Goal: Task Accomplishment & Management: Complete application form

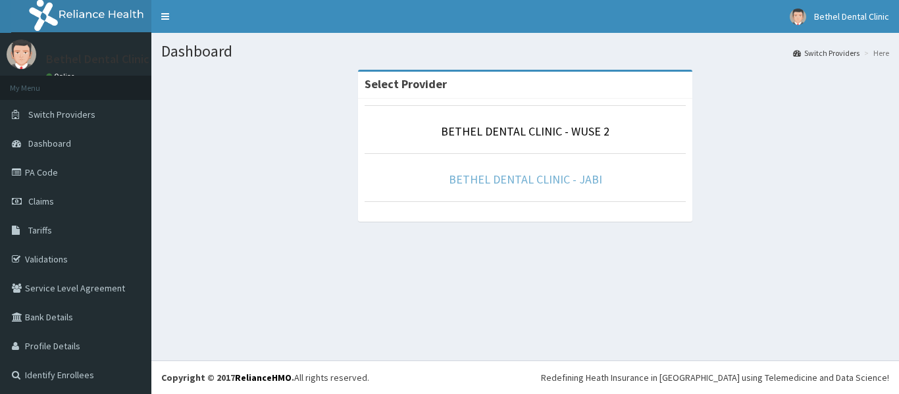
click at [533, 177] on link "BETHEL DENTAL CLINIC - JABI" at bounding box center [525, 179] width 153 height 15
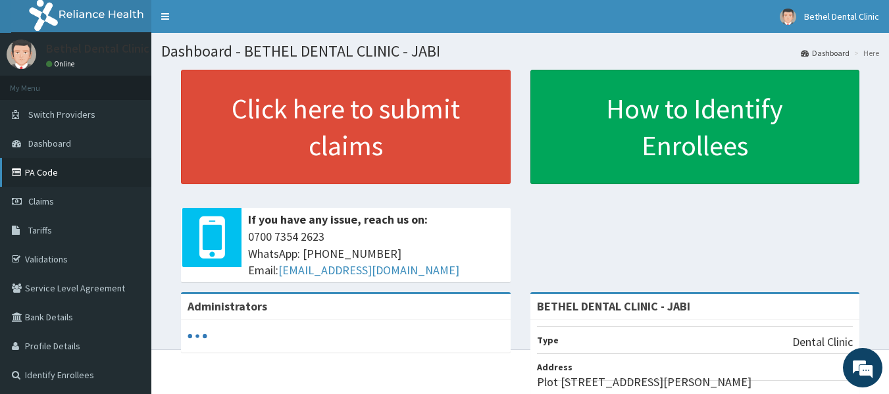
click at [25, 167] on link "PA Code" at bounding box center [75, 172] width 151 height 29
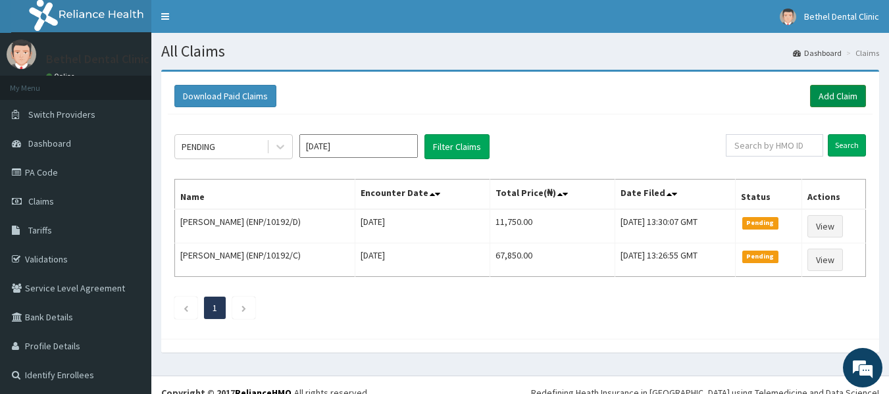
click at [853, 98] on link "Add Claim" at bounding box center [838, 96] width 56 height 22
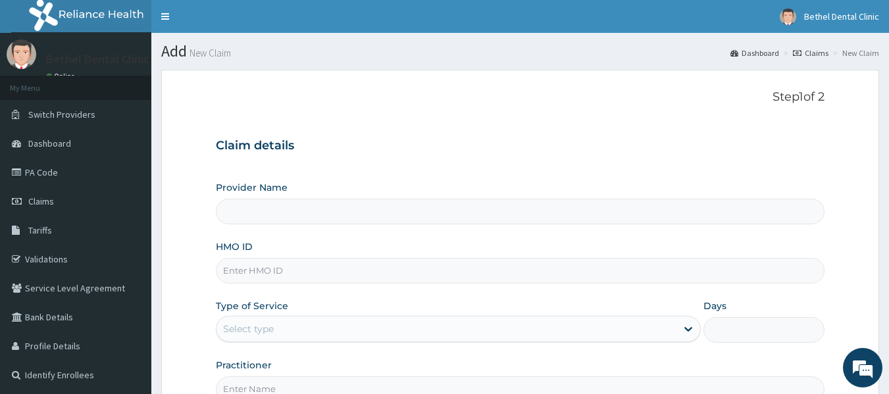
type input "BETHEL DENTAL CLINIC - JABI"
click at [525, 266] on input "HMO ID" at bounding box center [521, 271] width 610 height 26
type input "NTD/10107/E"
click at [688, 329] on icon at bounding box center [688, 329] width 13 height 13
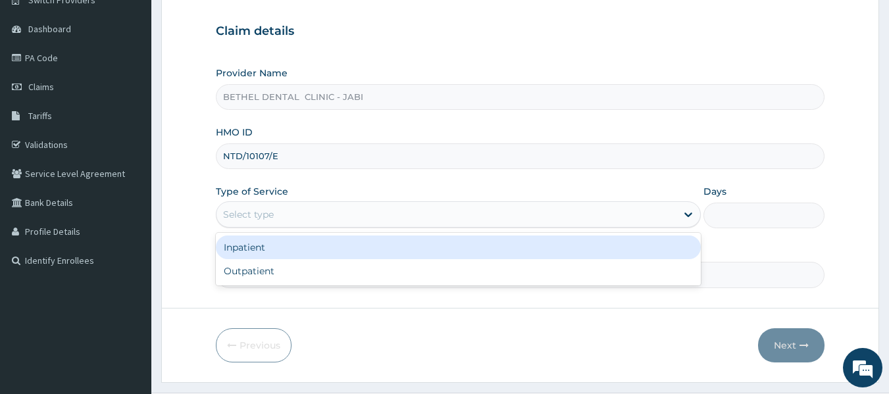
scroll to position [132, 0]
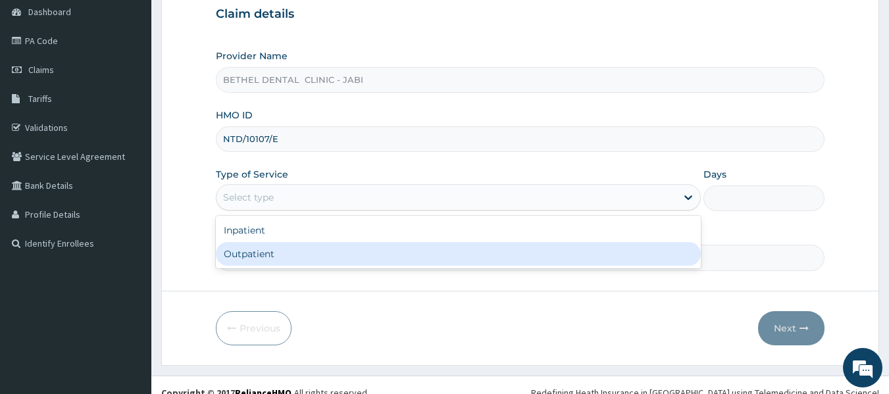
click at [427, 255] on div "Outpatient" at bounding box center [458, 254] width 485 height 24
type input "1"
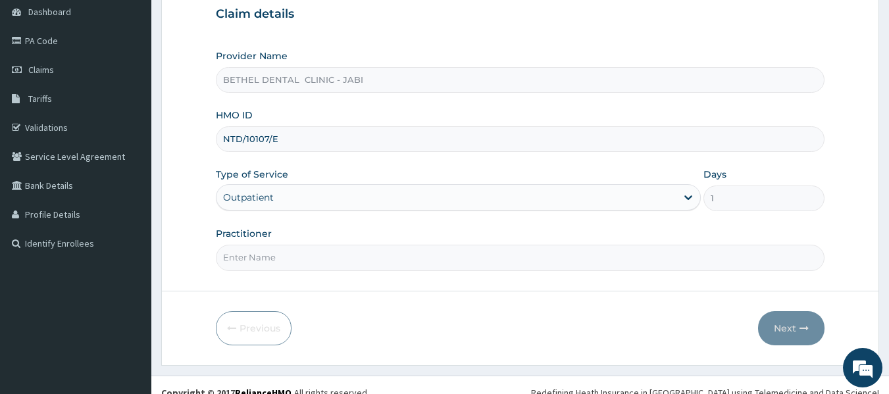
click at [629, 263] on input "Practitioner" at bounding box center [521, 258] width 610 height 26
type input "DR ISIKWEI UCHE"
click at [803, 324] on icon "button" at bounding box center [804, 328] width 9 height 9
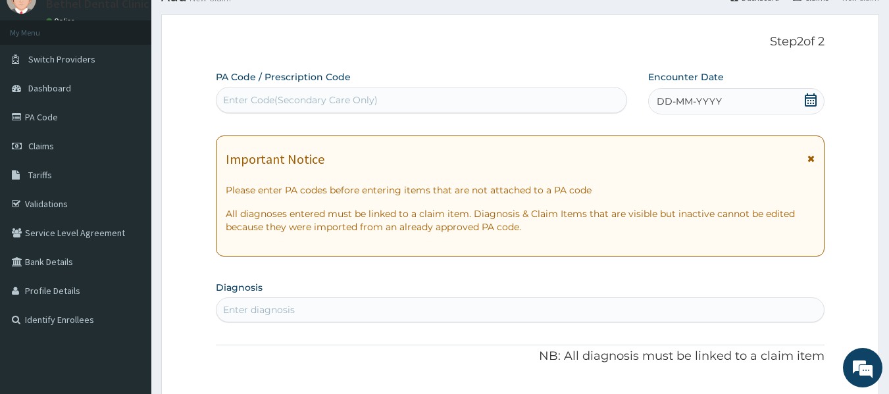
scroll to position [0, 0]
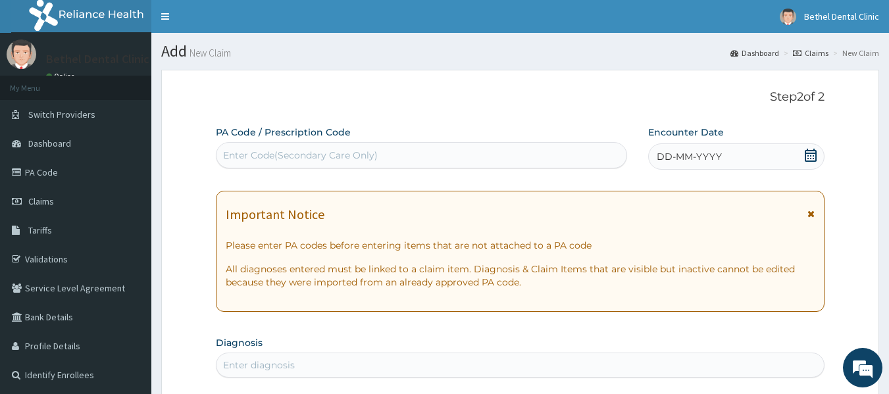
click at [375, 147] on div "Enter Code(Secondary Care Only)" at bounding box center [422, 155] width 411 height 21
paste input "PA/099D50"
type input "PA/099D50"
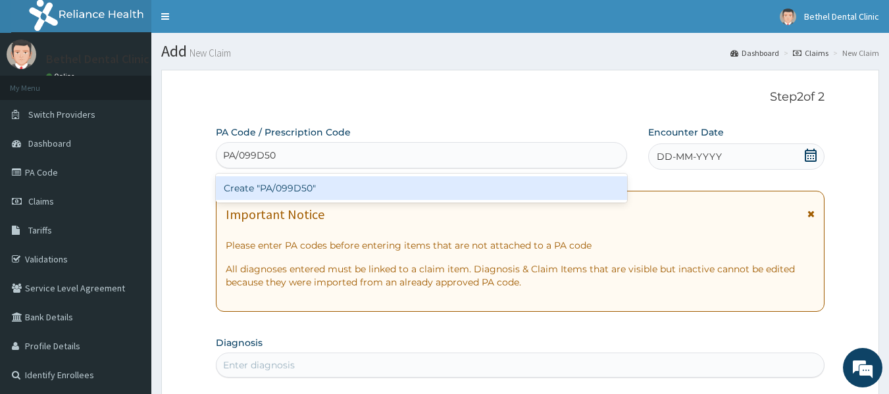
click at [367, 192] on div "Create "PA/099D50"" at bounding box center [422, 188] width 412 height 24
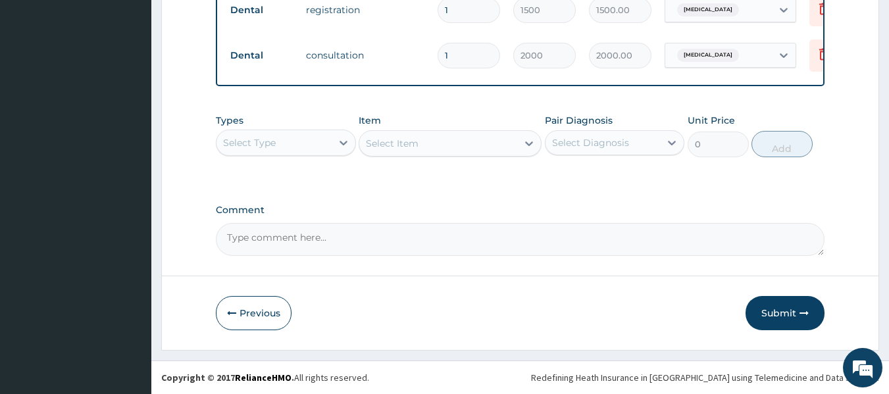
scroll to position [593, 0]
click at [786, 307] on button "Submit" at bounding box center [785, 313] width 79 height 34
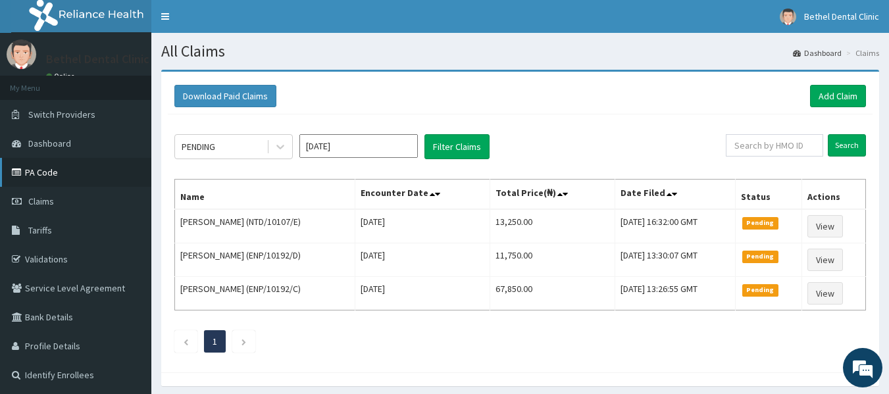
click at [78, 172] on link "PA Code" at bounding box center [75, 172] width 151 height 29
